Goal: Task Accomplishment & Management: Manage account settings

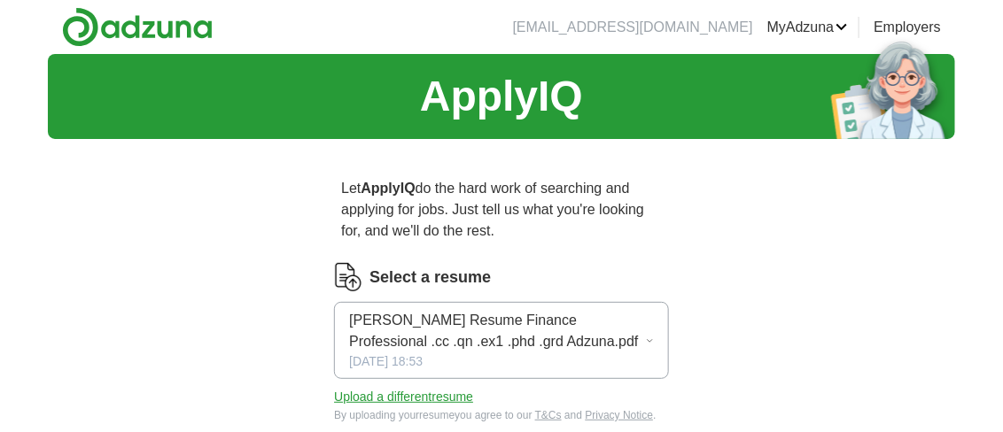
drag, startPoint x: 1002, startPoint y: 55, endPoint x: 1001, endPoint y: 65, distance: 9.9
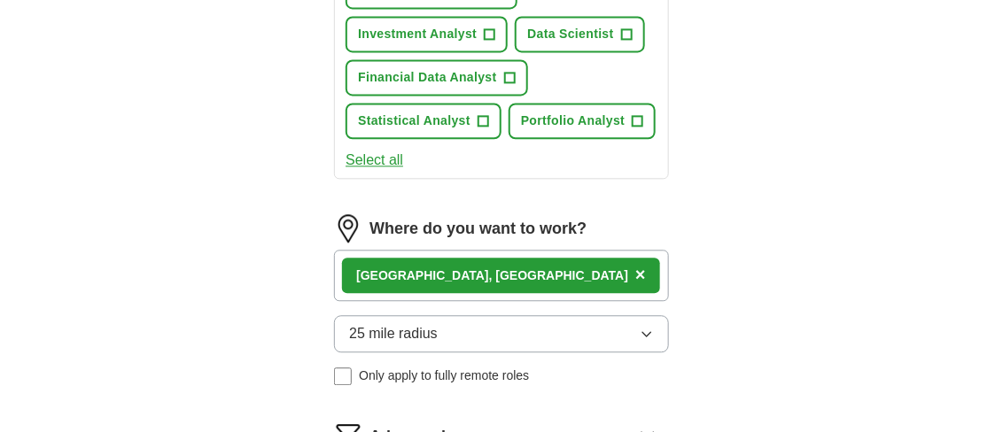
scroll to position [1109, 0]
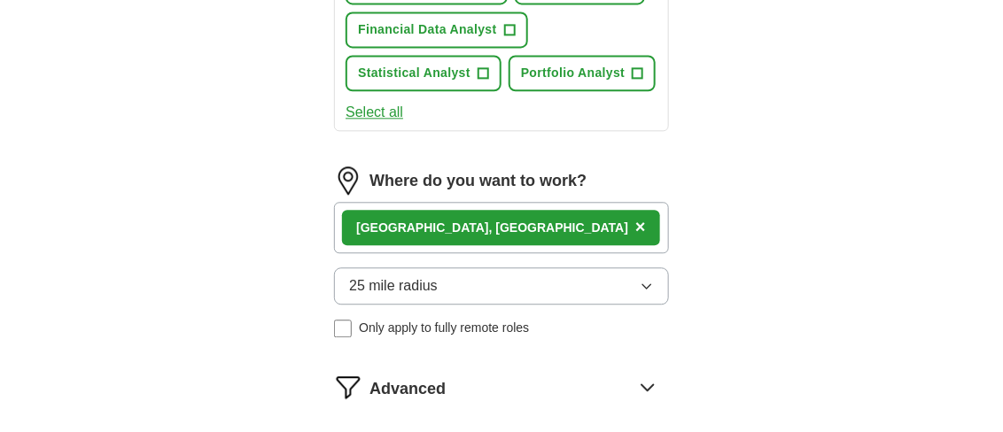
click at [515, 210] on div "[GEOGRAPHIC_DATA], [GEOGRAPHIC_DATA] ×" at bounding box center [501, 227] width 335 height 51
click at [635, 224] on span "×" at bounding box center [640, 226] width 11 height 19
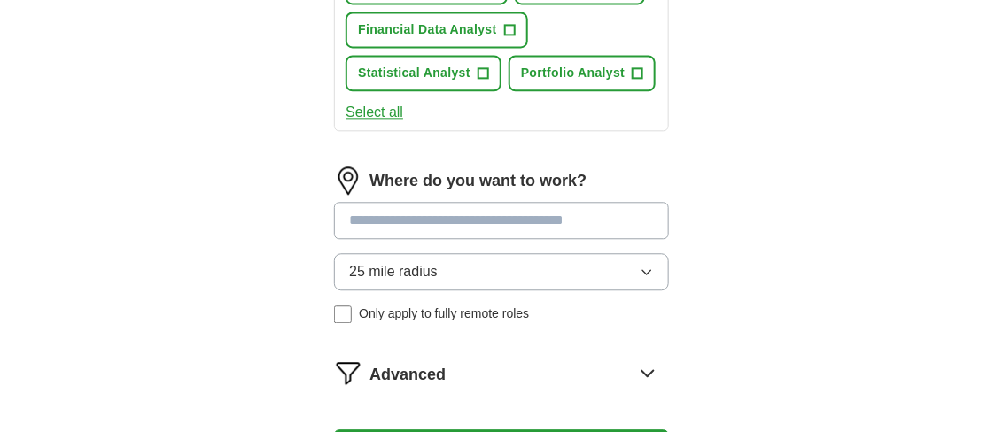
click at [438, 219] on input at bounding box center [501, 220] width 335 height 37
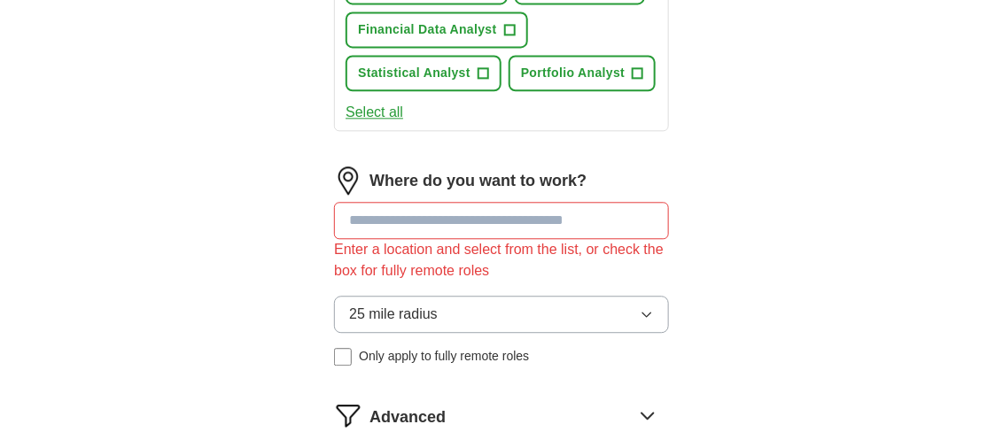
click at [647, 262] on div "Where do you want to work? Enter a location and select from the list, or check …" at bounding box center [501, 274] width 335 height 214
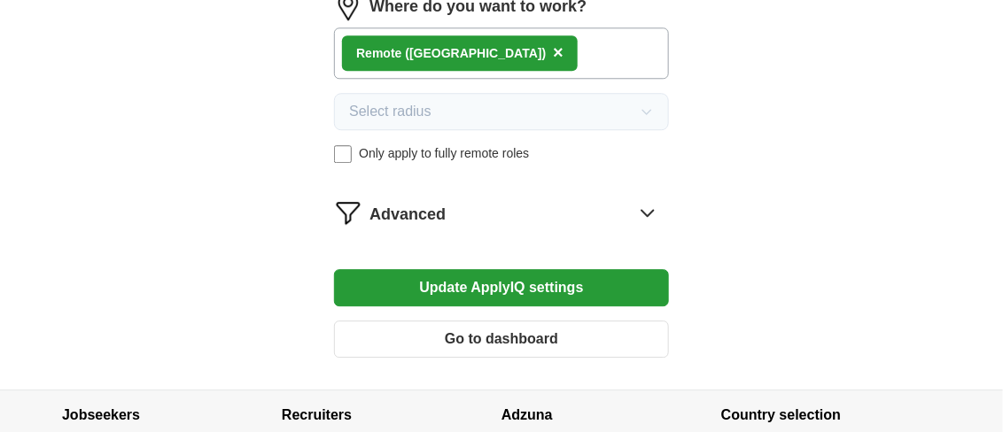
scroll to position [1278, 0]
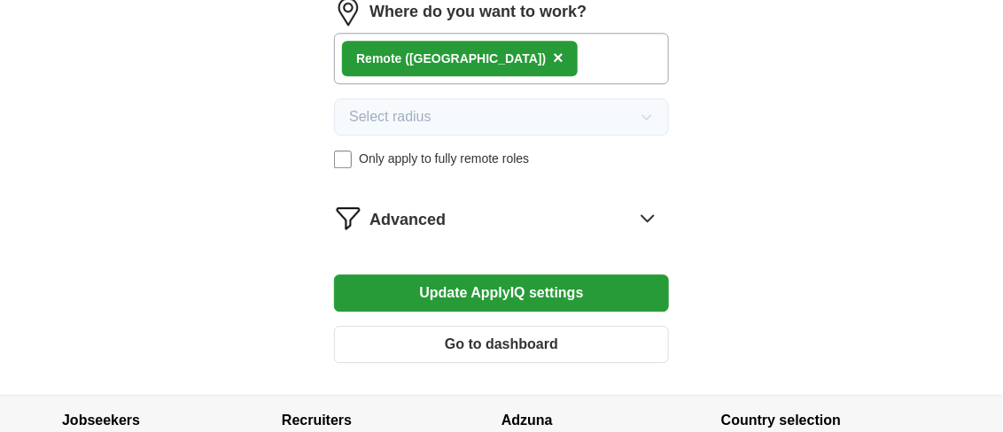
click at [500, 284] on button "Update ApplyIQ settings" at bounding box center [501, 293] width 335 height 37
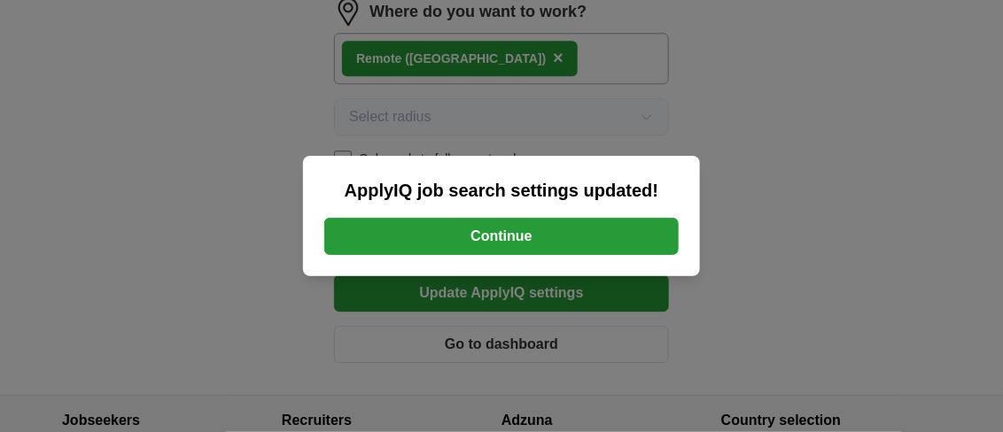
click at [499, 230] on button "Continue" at bounding box center [501, 236] width 354 height 37
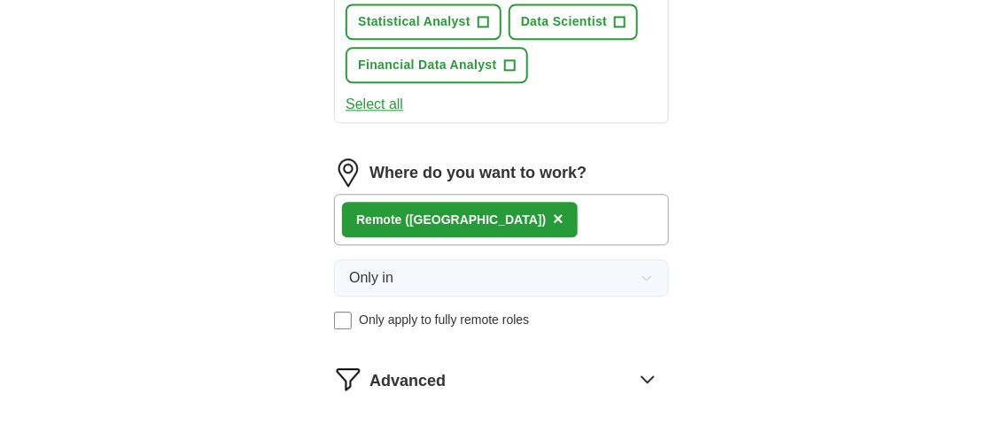
scroll to position [1163, 0]
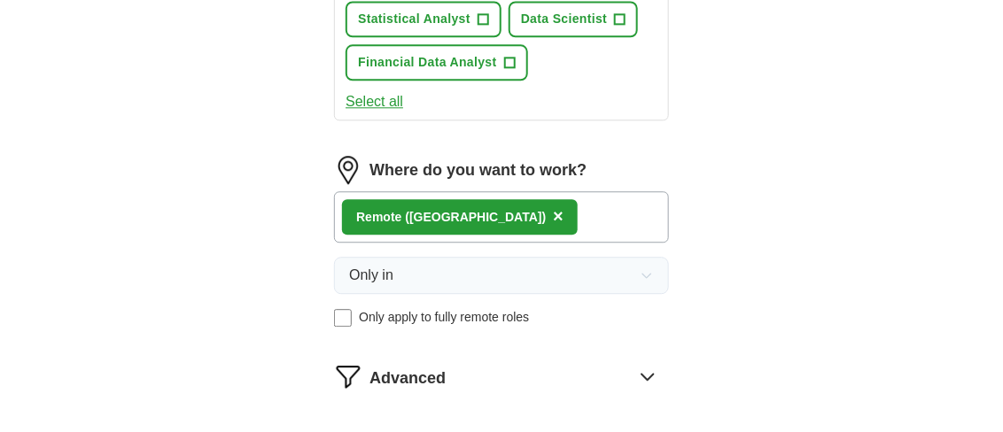
click at [553, 206] on span "×" at bounding box center [558, 215] width 11 height 19
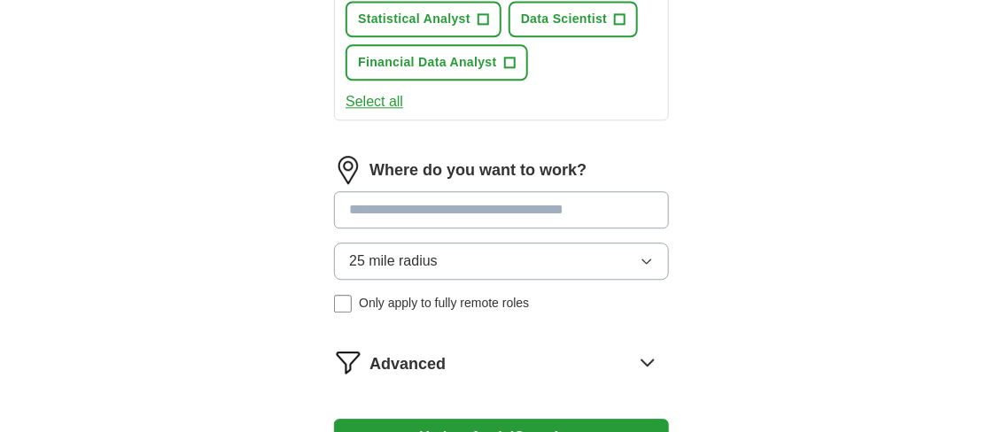
click at [443, 203] on input at bounding box center [501, 209] width 335 height 37
type input "***"
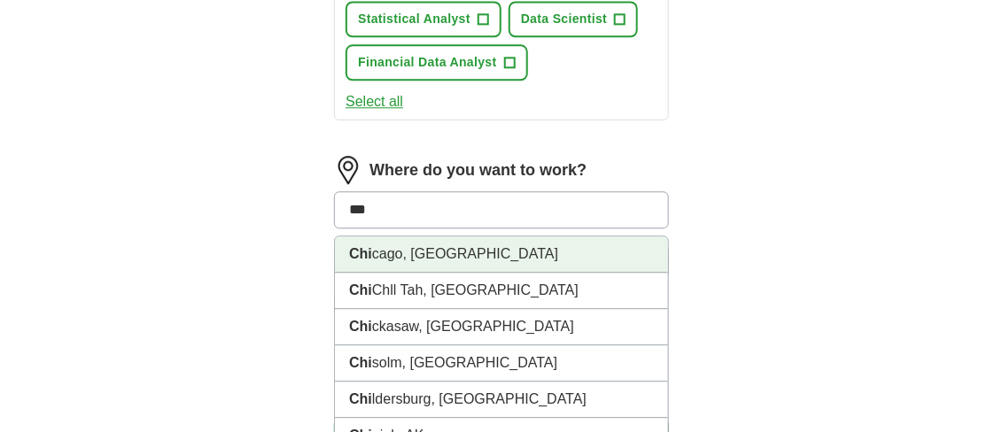
click at [382, 242] on li "Chi cago, IL" at bounding box center [501, 255] width 333 height 36
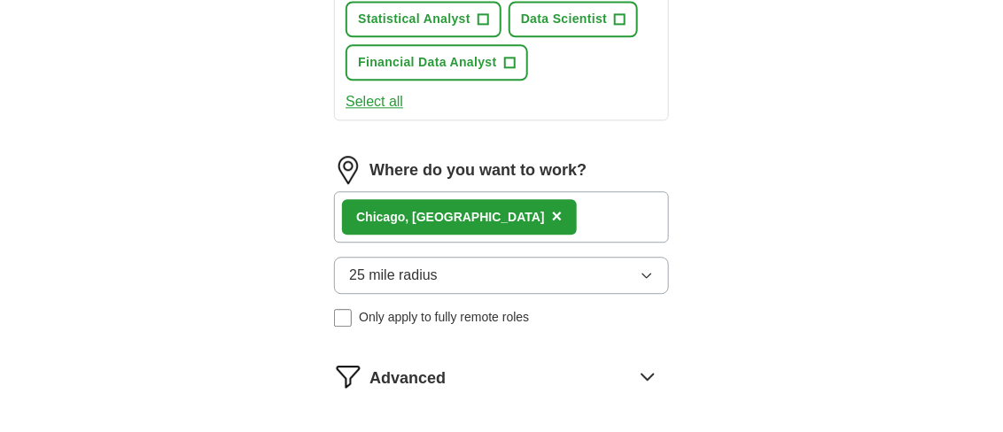
click at [655, 264] on button "25 mile radius" at bounding box center [501, 275] width 335 height 37
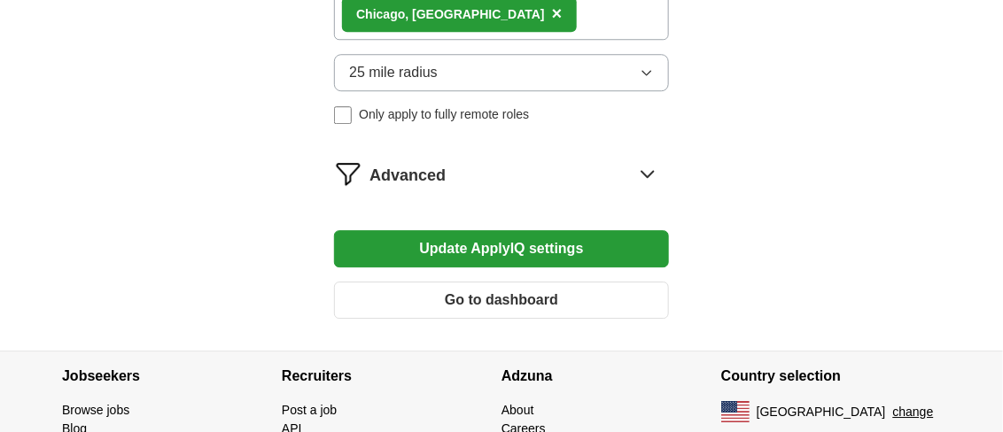
scroll to position [1344, 0]
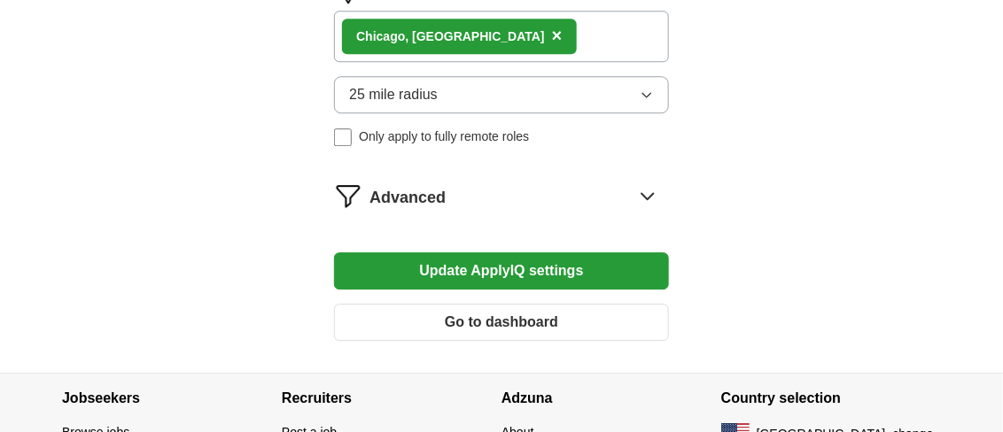
click at [655, 84] on button "25 mile radius" at bounding box center [501, 94] width 335 height 37
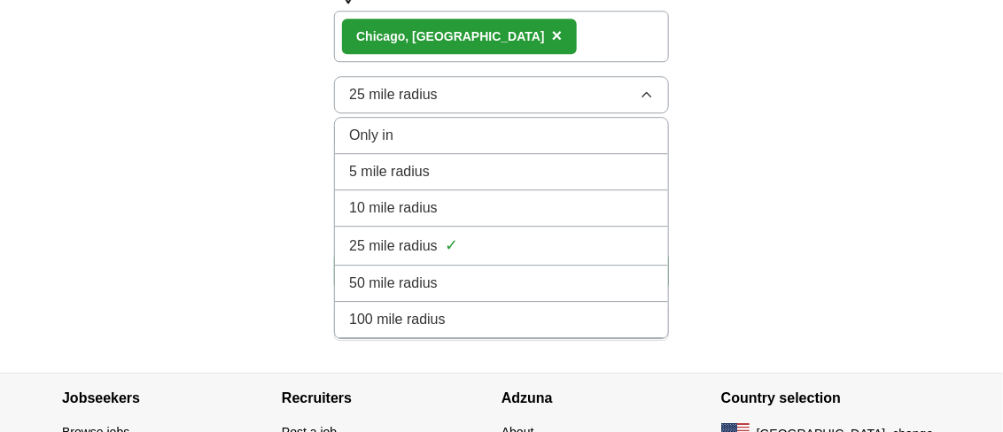
click at [413, 310] on span "100 mile radius" at bounding box center [397, 319] width 97 height 21
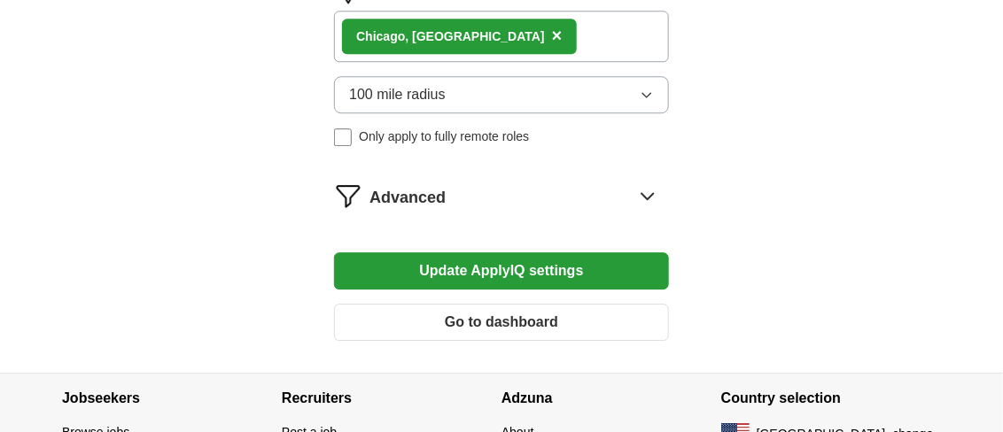
click at [432, 189] on span "Advanced" at bounding box center [408, 198] width 76 height 24
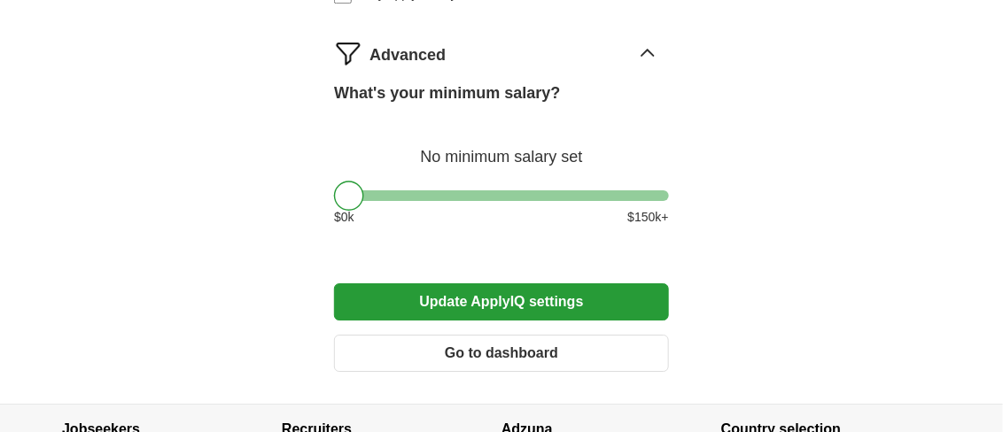
scroll to position [1495, 0]
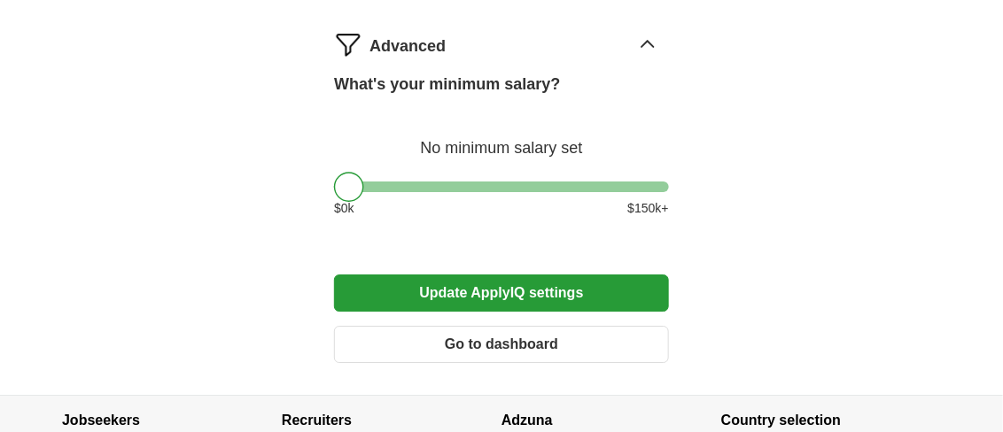
click at [650, 31] on icon at bounding box center [648, 44] width 28 height 28
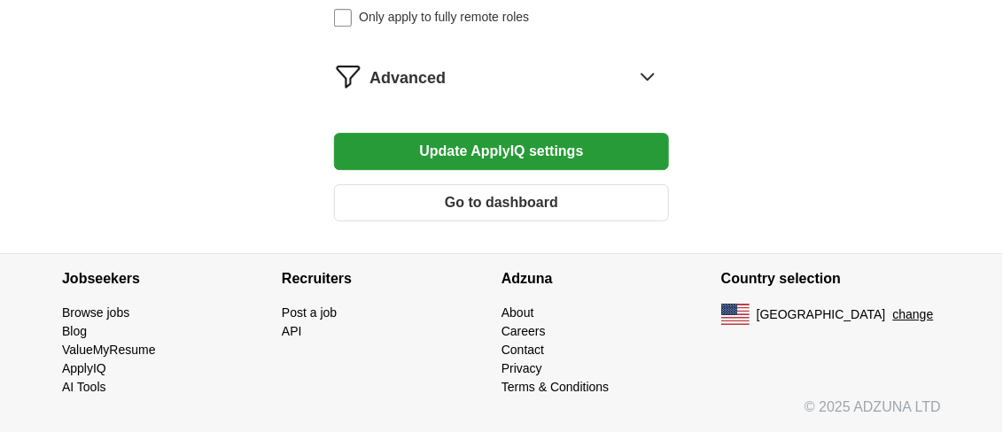
scroll to position [1451, 0]
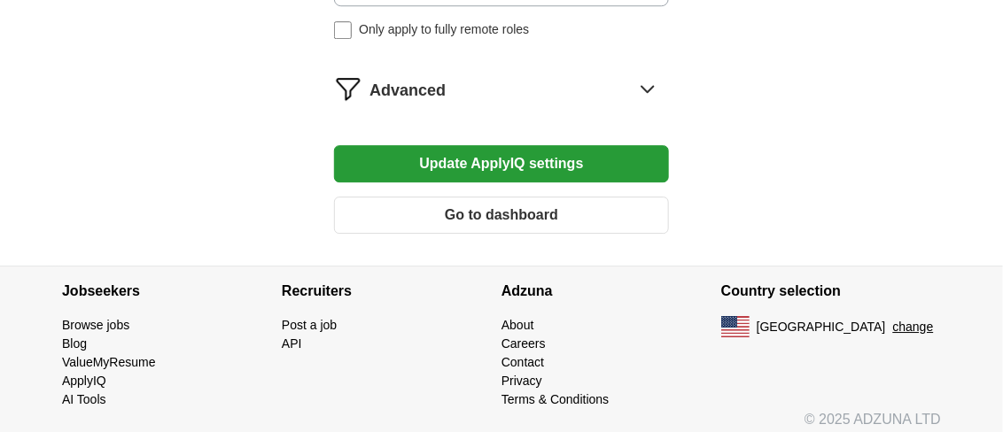
click at [517, 154] on button "Update ApplyIQ settings" at bounding box center [501, 163] width 335 height 37
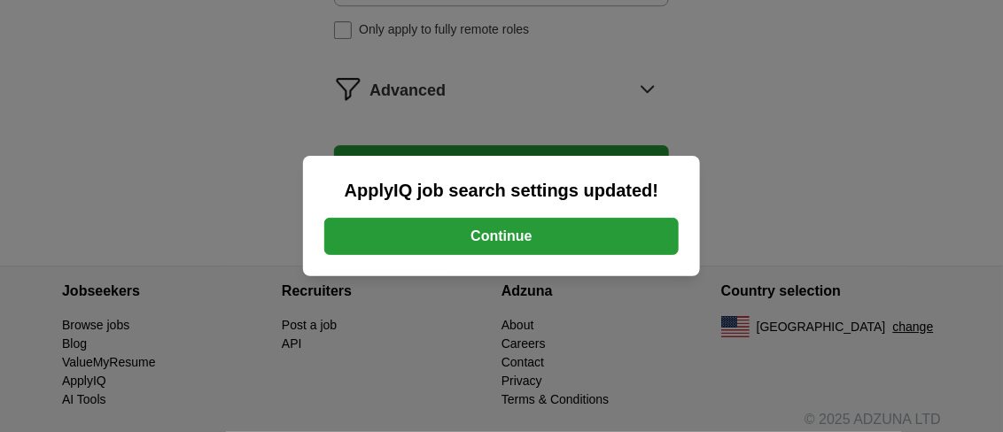
click at [496, 248] on button "Continue" at bounding box center [501, 236] width 354 height 37
